Goal: Task Accomplishment & Management: Use online tool/utility

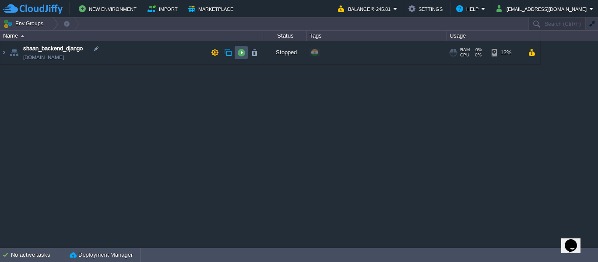
click at [237, 56] on button "button" at bounding box center [241, 53] width 8 height 8
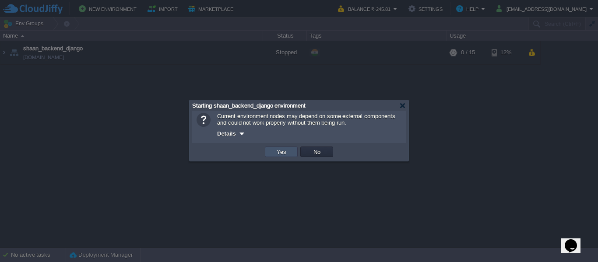
click at [281, 153] on button "Yes" at bounding box center [281, 152] width 15 height 8
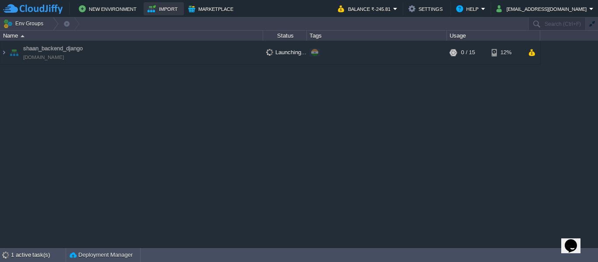
click at [164, 14] on button "Import" at bounding box center [164, 9] width 33 height 11
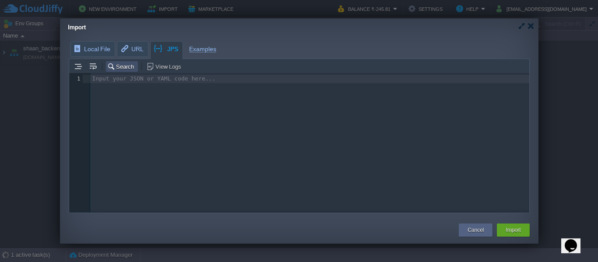
click at [121, 62] on td "Search" at bounding box center [122, 66] width 32 height 11
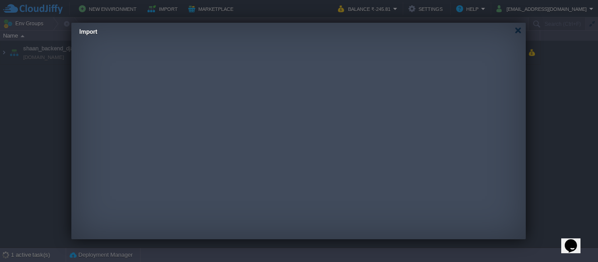
click at [128, 51] on body "New Environment Import Marketplace Bonus ₹0.00 Upgrade Account Balance ₹-245.81…" at bounding box center [299, 131] width 598 height 262
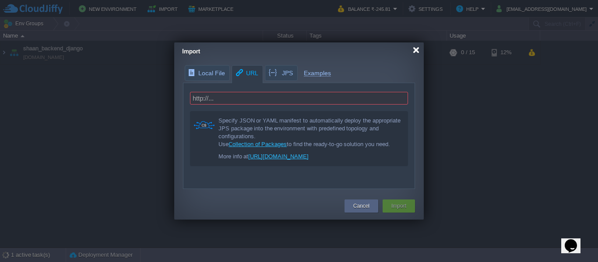
click at [414, 53] on div at bounding box center [416, 50] width 7 height 7
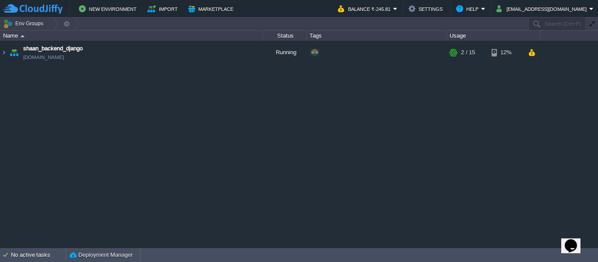
click at [239, 130] on div "shaan_backend_django env-8916248.cloudjiffy.net Running + Add to Env Group RAM …" at bounding box center [299, 144] width 598 height 207
